Goal: Use online tool/utility: Utilize a website feature to perform a specific function

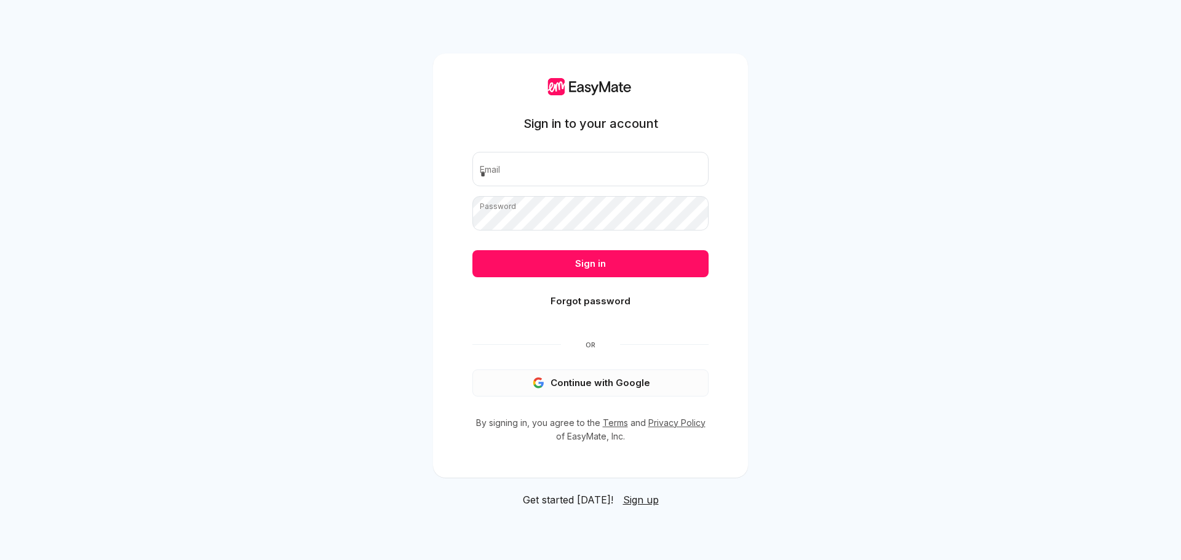
click at [595, 390] on button "Continue with Google" at bounding box center [590, 383] width 236 height 27
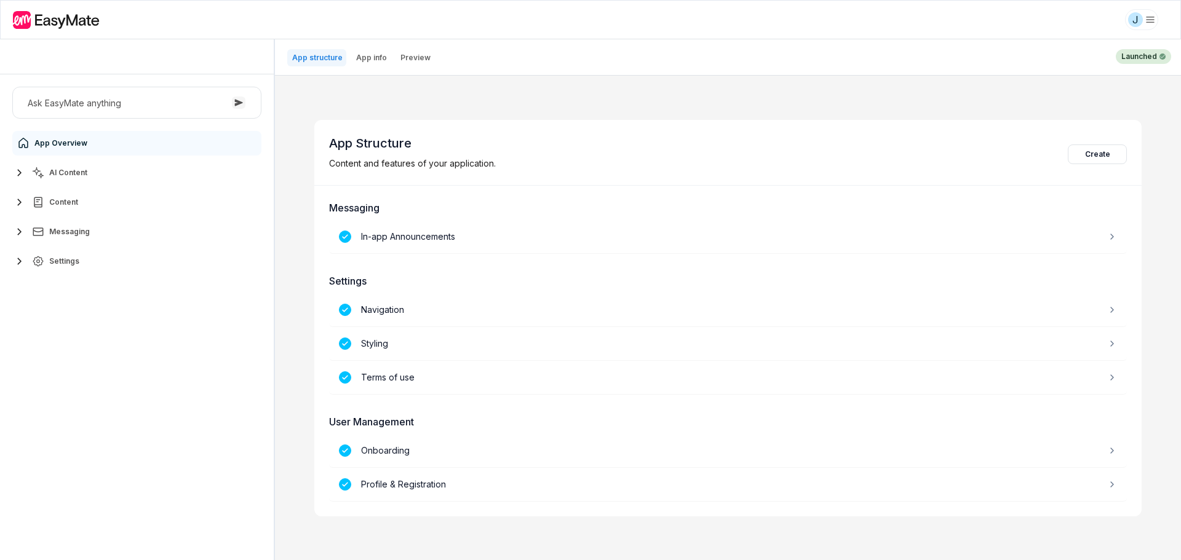
click at [61, 177] on span "AI Content" at bounding box center [68, 173] width 38 height 10
click at [104, 201] on link "Agents 3" at bounding box center [144, 202] width 230 height 25
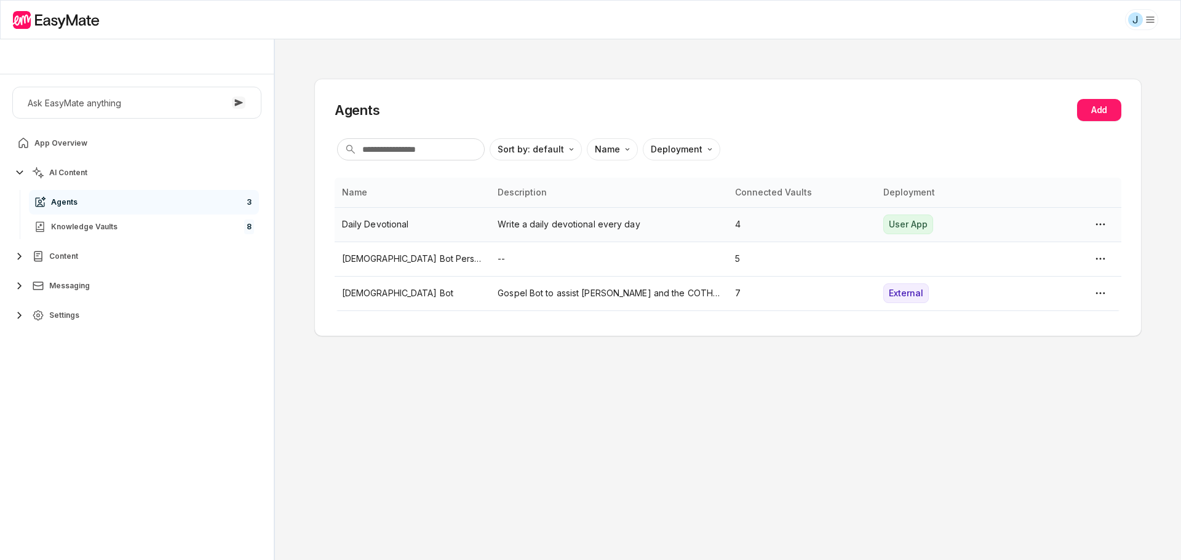
click at [621, 223] on p "Write a daily devotional every day" at bounding box center [609, 225] width 223 height 14
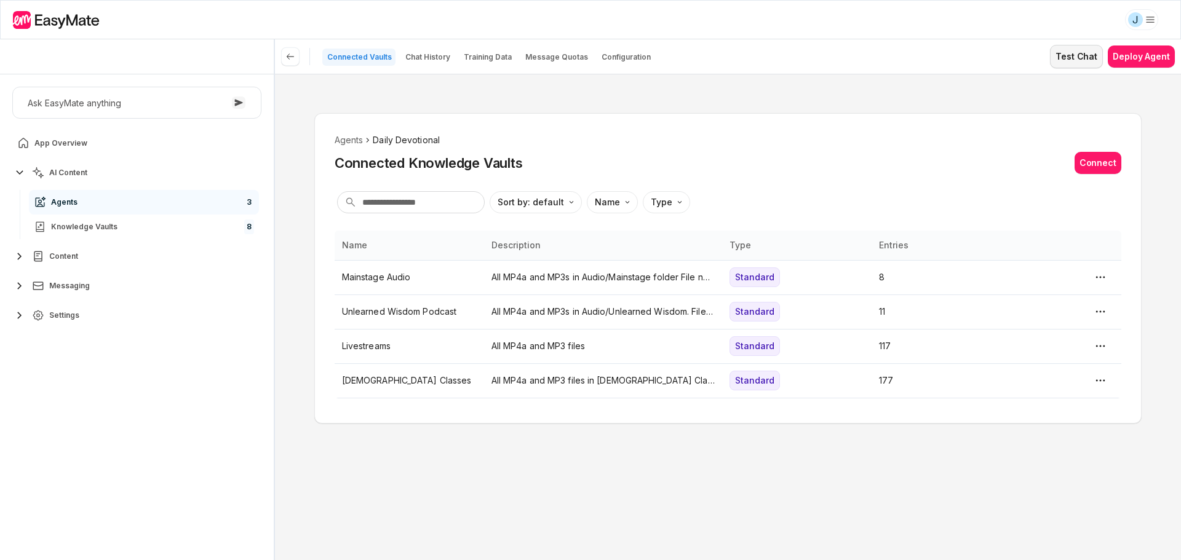
click at [1064, 49] on button "Test Chat" at bounding box center [1076, 56] width 53 height 23
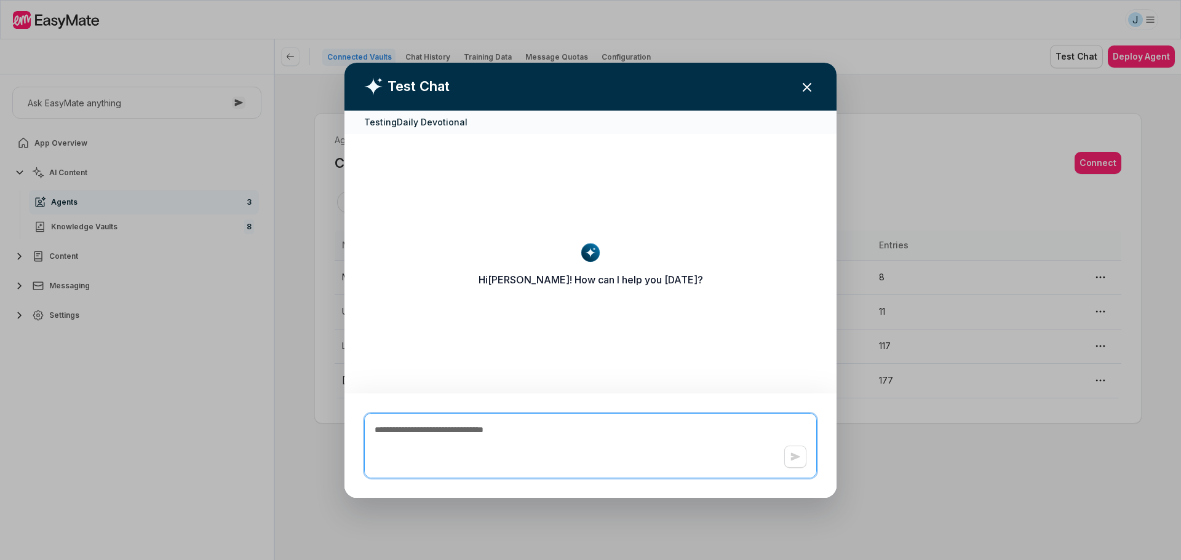
click at [581, 434] on textarea at bounding box center [590, 446] width 451 height 64
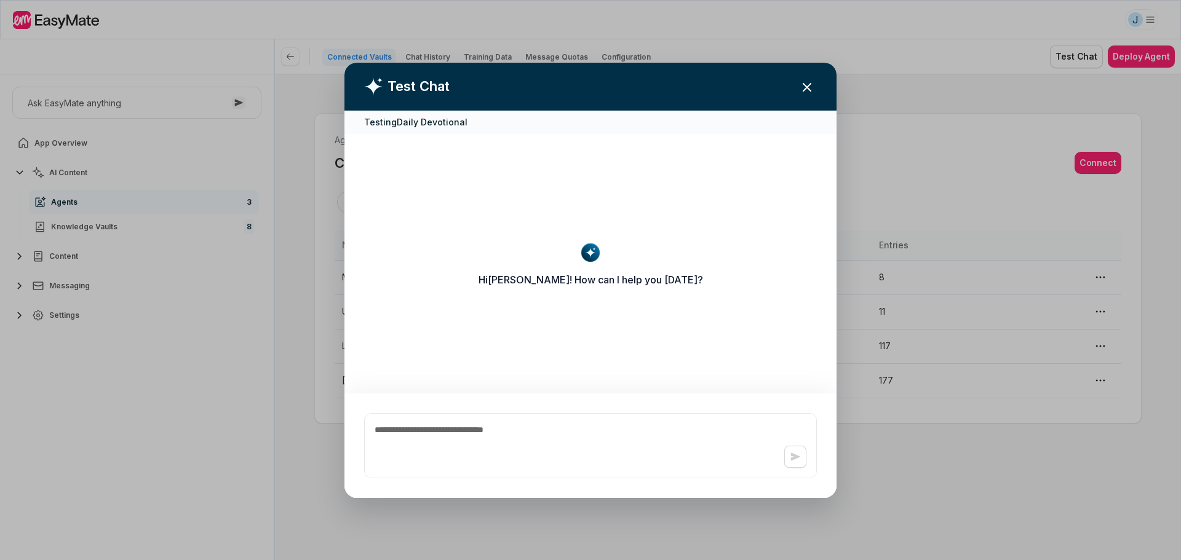
type textarea "*"
